Goal: Obtain resource: Download file/media

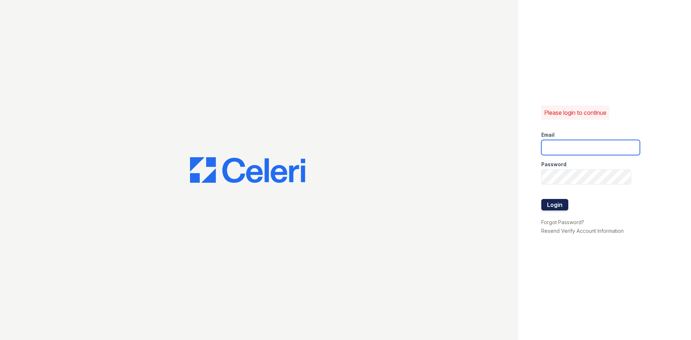
type input "[EMAIL_ADDRESS][DOMAIN_NAME]"
click at [553, 203] on button "Login" at bounding box center [554, 205] width 27 height 12
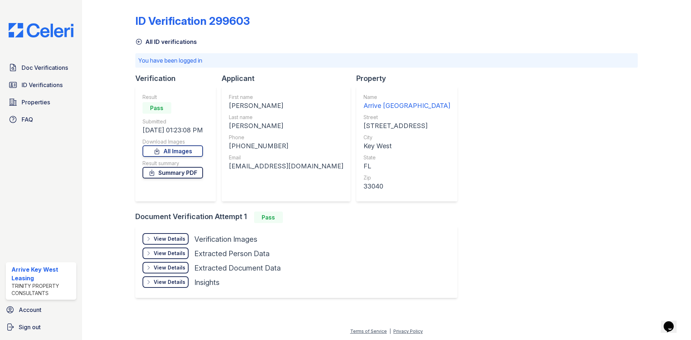
click at [185, 172] on link "Summary PDF" at bounding box center [172, 173] width 60 height 12
click at [172, 241] on div "View Details" at bounding box center [170, 238] width 32 height 7
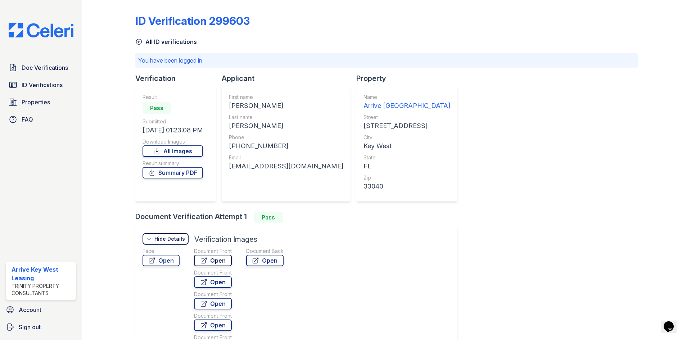
click at [213, 264] on link "Open" at bounding box center [213, 261] width 38 height 12
